Goal: Find specific page/section: Find specific page/section

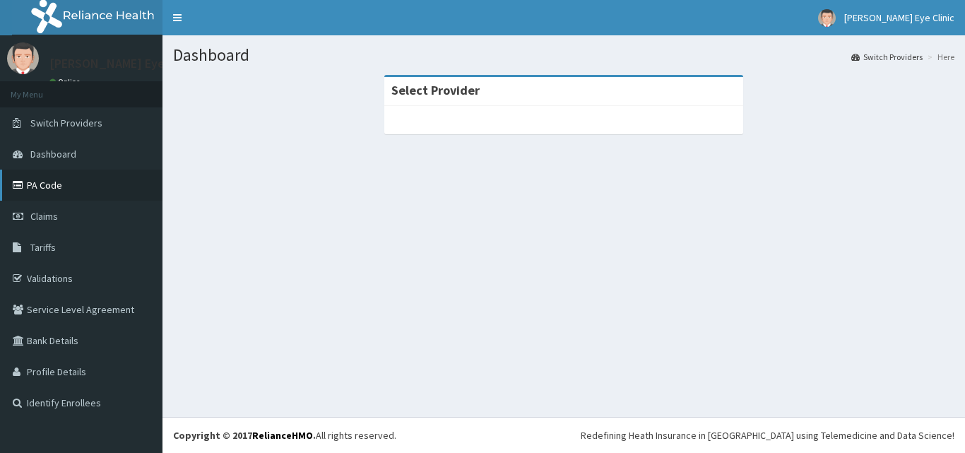
click at [78, 182] on link "PA Code" at bounding box center [81, 185] width 162 height 31
click at [110, 195] on link "PA Code" at bounding box center [81, 185] width 162 height 31
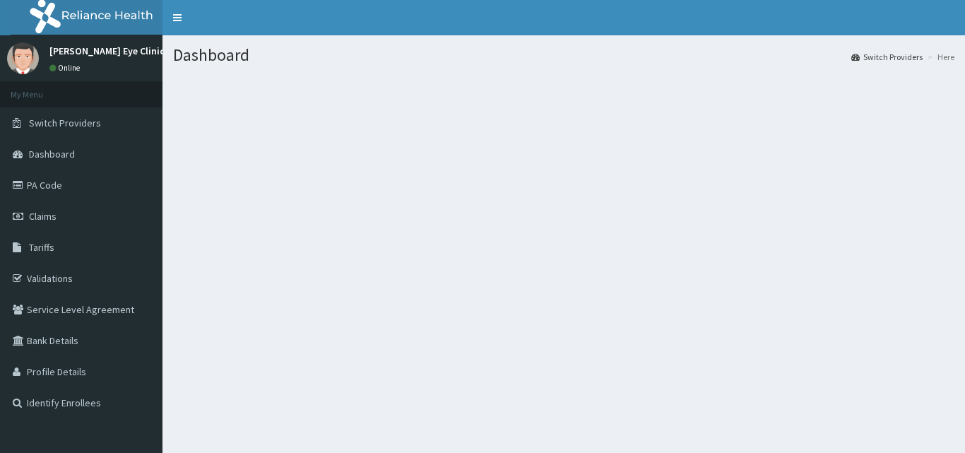
click at [62, 195] on link "PA Code" at bounding box center [81, 185] width 162 height 31
